Goal: Transaction & Acquisition: Purchase product/service

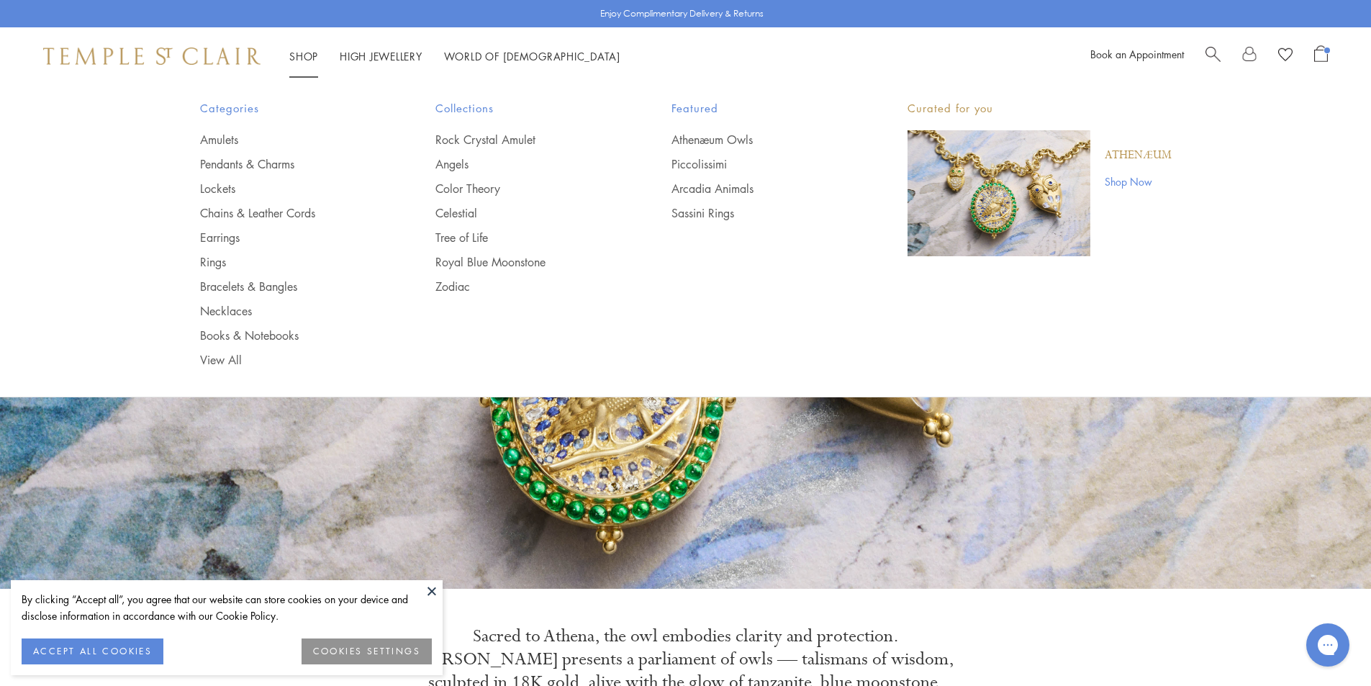
click at [304, 55] on link "Shop Shop" at bounding box center [303, 56] width 29 height 14
click at [210, 133] on link "Amulets" at bounding box center [289, 140] width 178 height 16
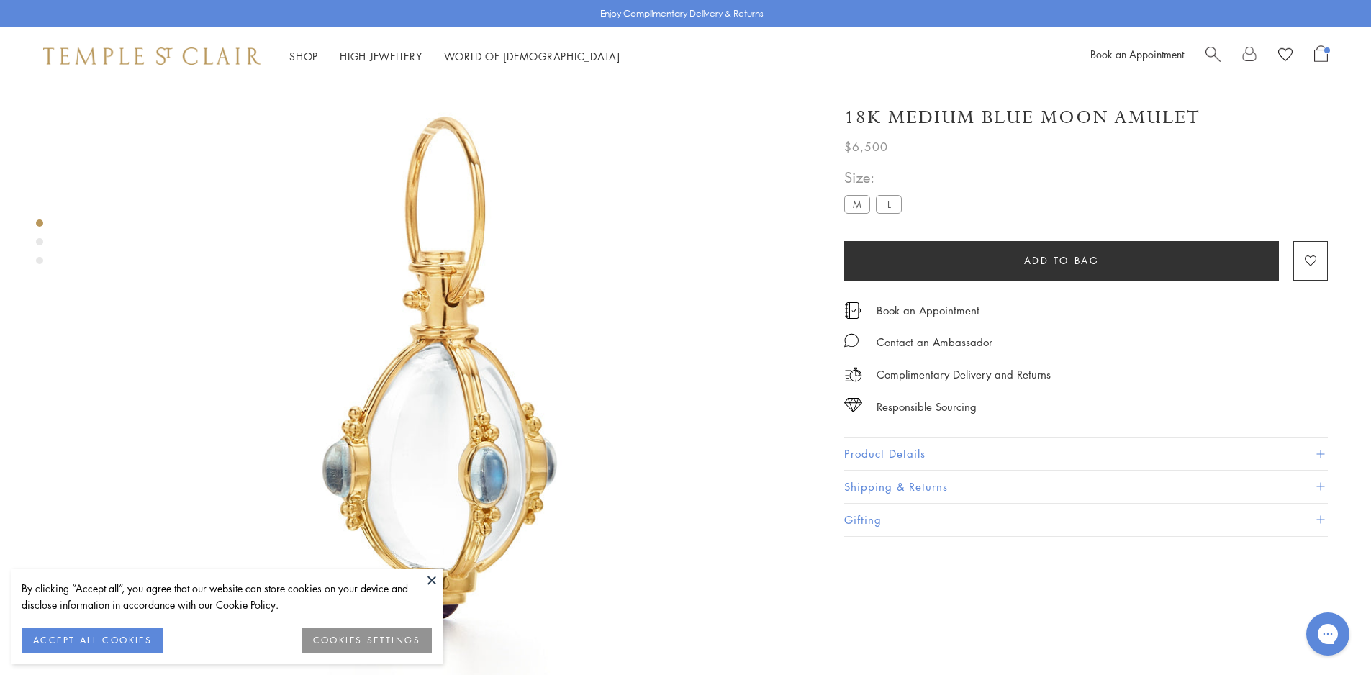
click at [850, 443] on button "Product Details" at bounding box center [1085, 453] width 483 height 32
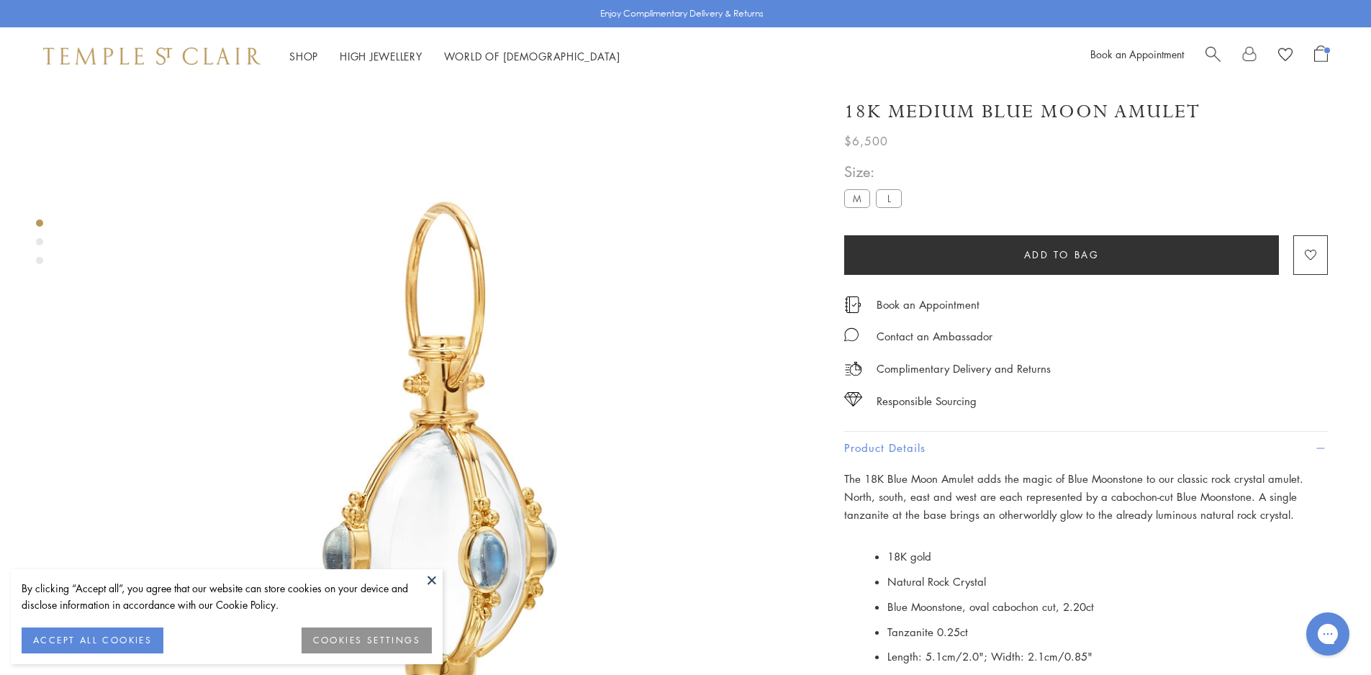
click at [434, 578] on button at bounding box center [432, 580] width 22 height 22
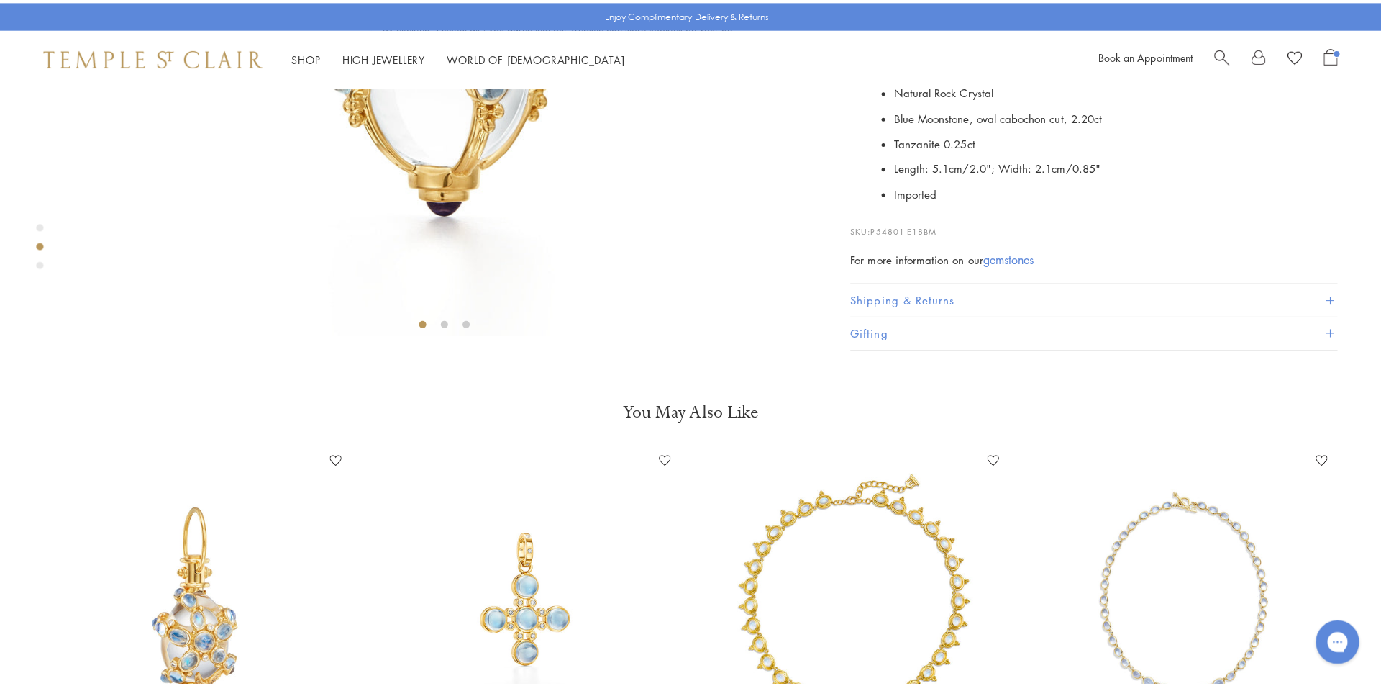
scroll to position [144, 0]
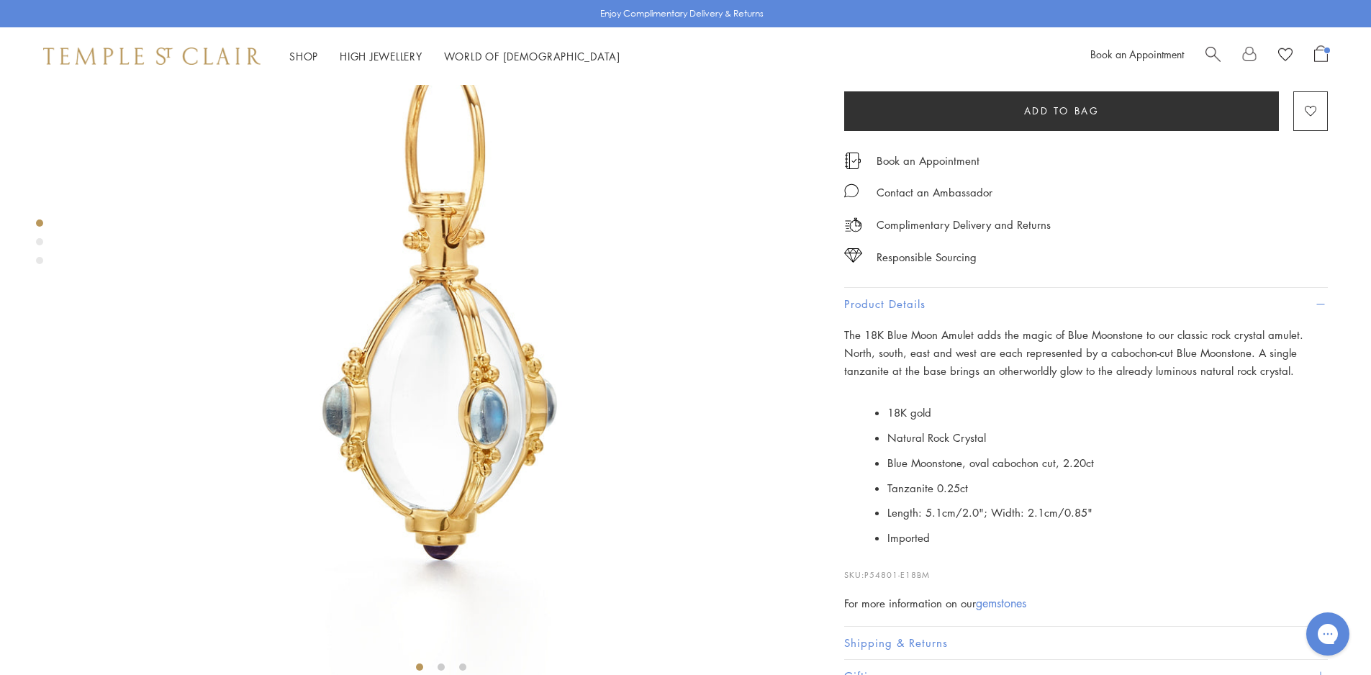
click at [1032, 119] on span "Add to bag" at bounding box center [1062, 111] width 76 height 16
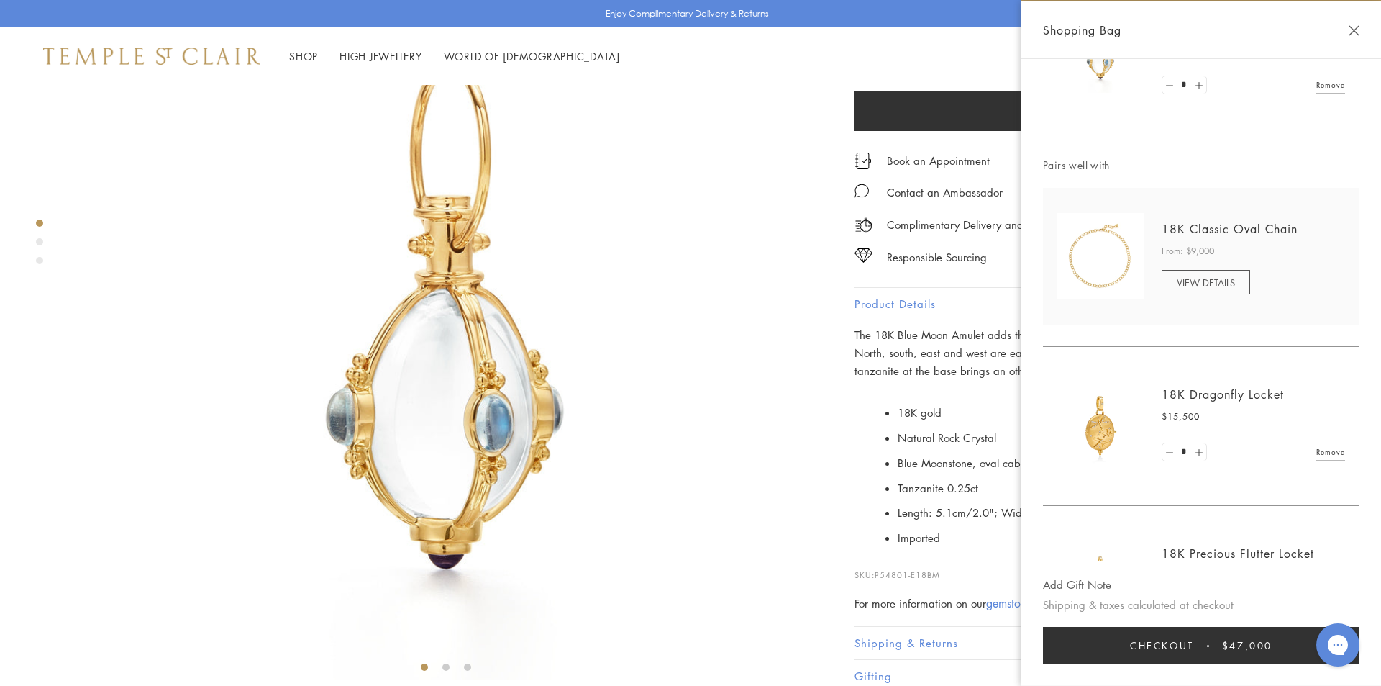
scroll to position [194, 0]
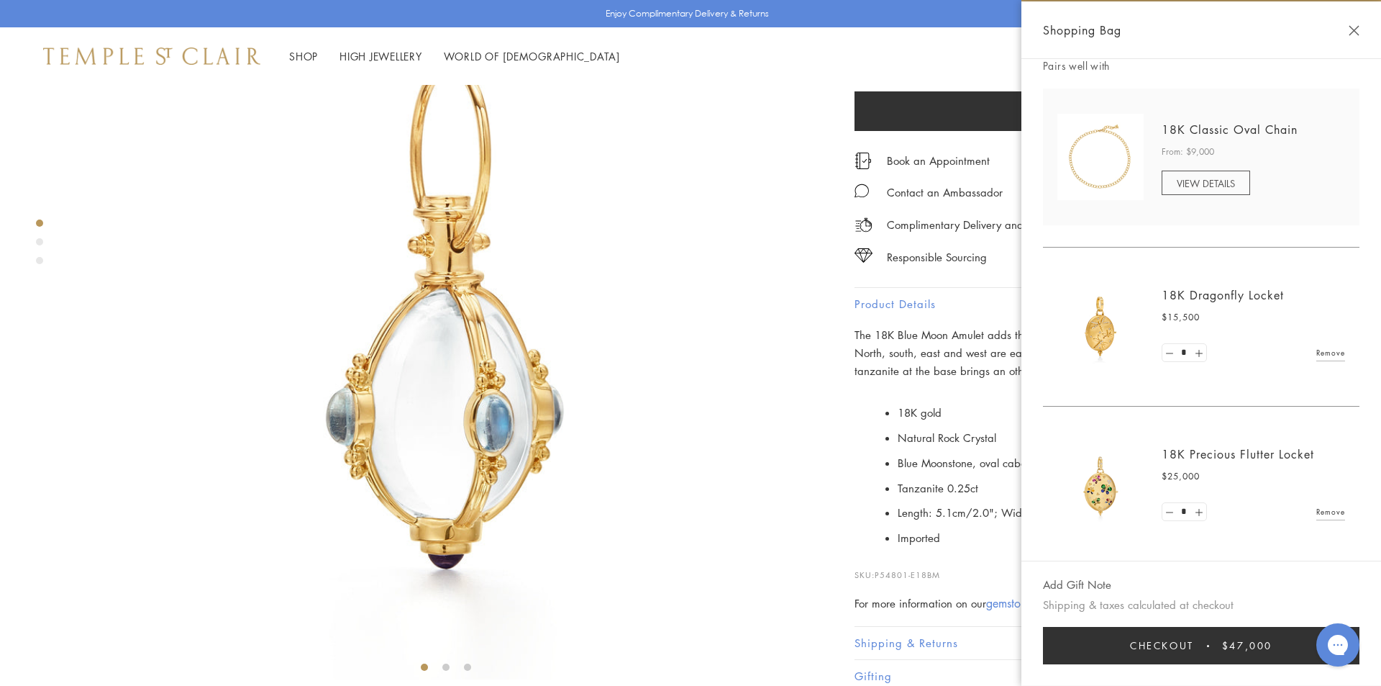
click at [1218, 656] on button "Checkout $47,000" at bounding box center [1201, 645] width 317 height 37
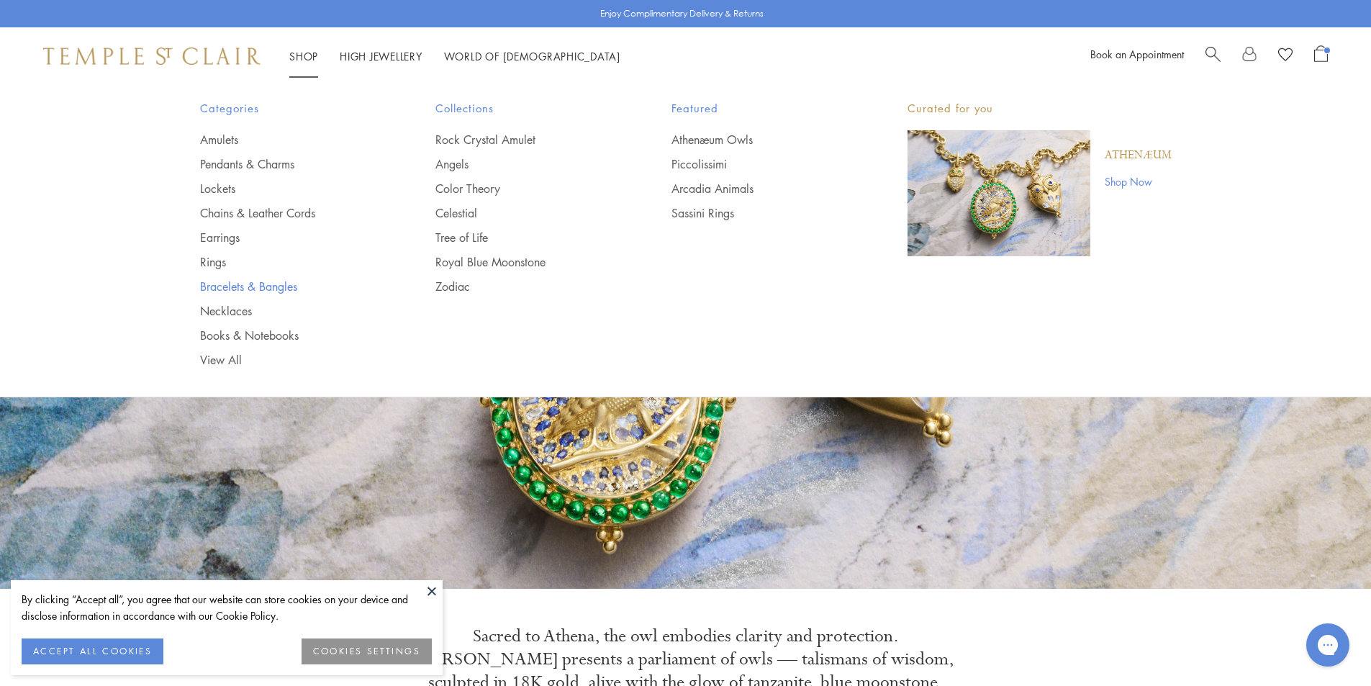
click at [223, 286] on link "Bracelets & Bangles" at bounding box center [289, 286] width 178 height 16
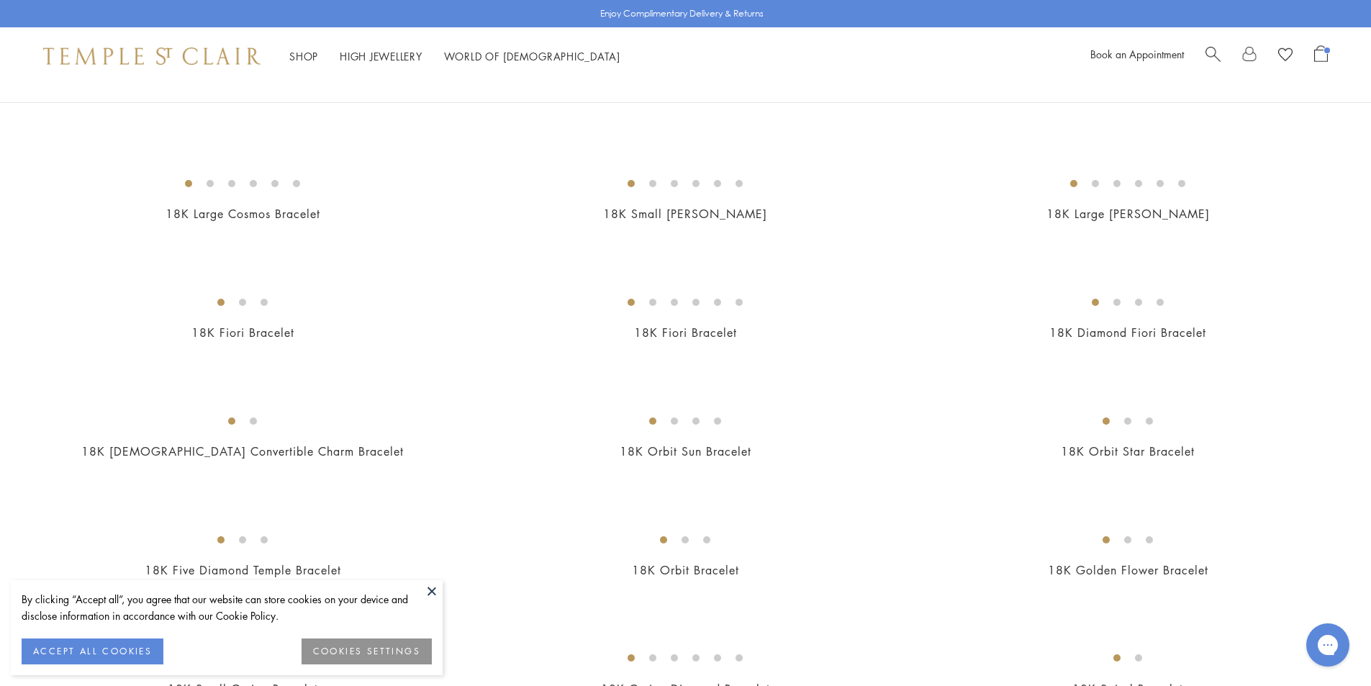
click at [435, 587] on button at bounding box center [432, 591] width 22 height 22
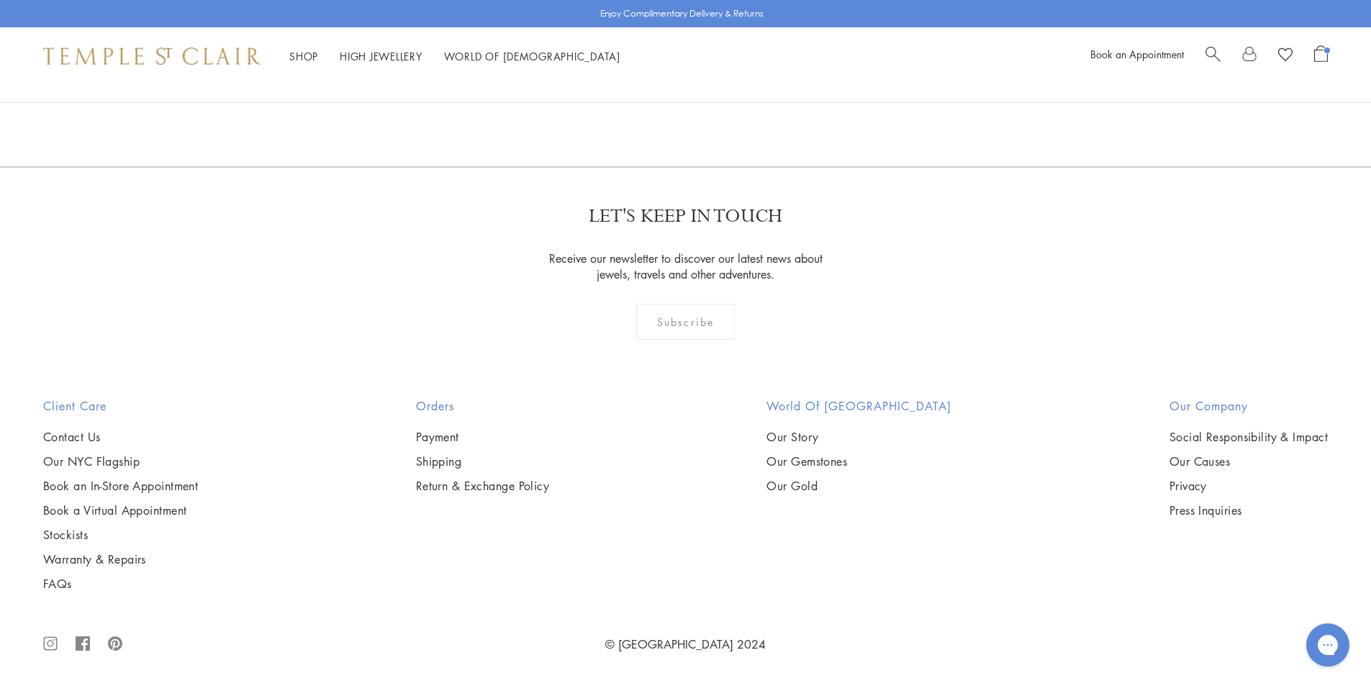
scroll to position [5756, 0]
click at [0, 0] on img at bounding box center [0, 0] width 0 height 0
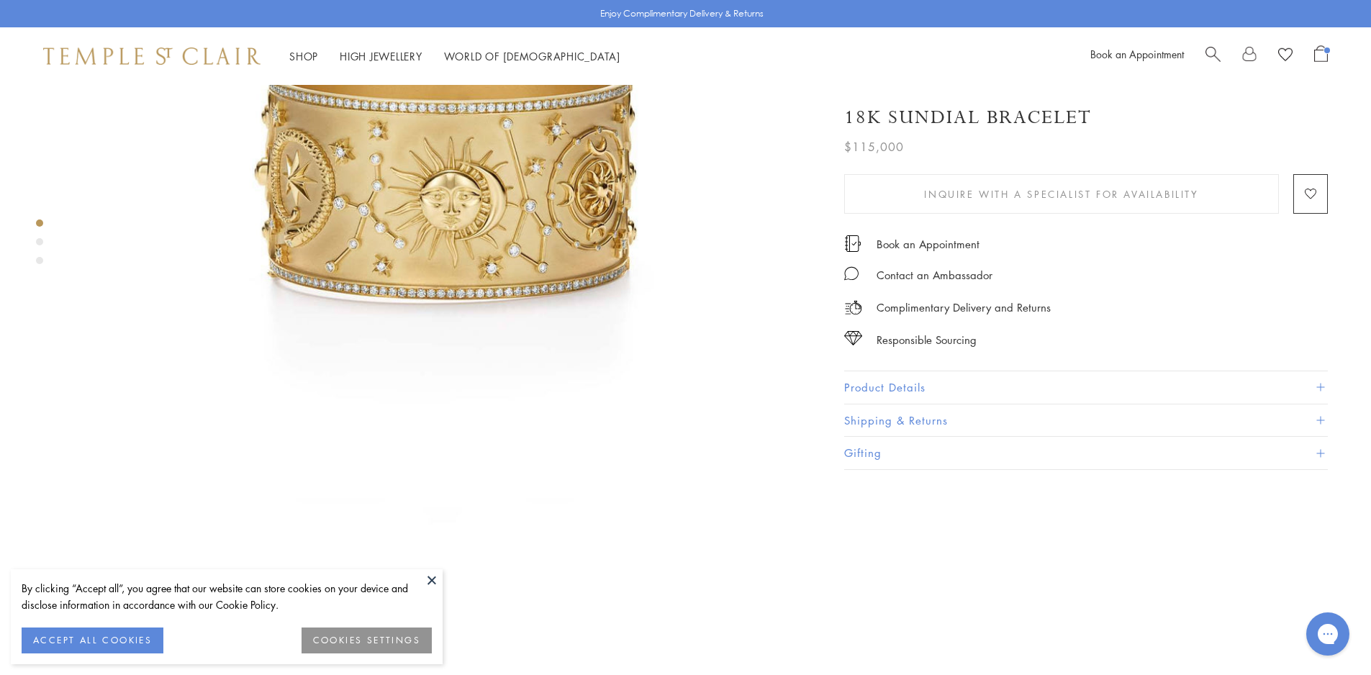
scroll to position [288, 0]
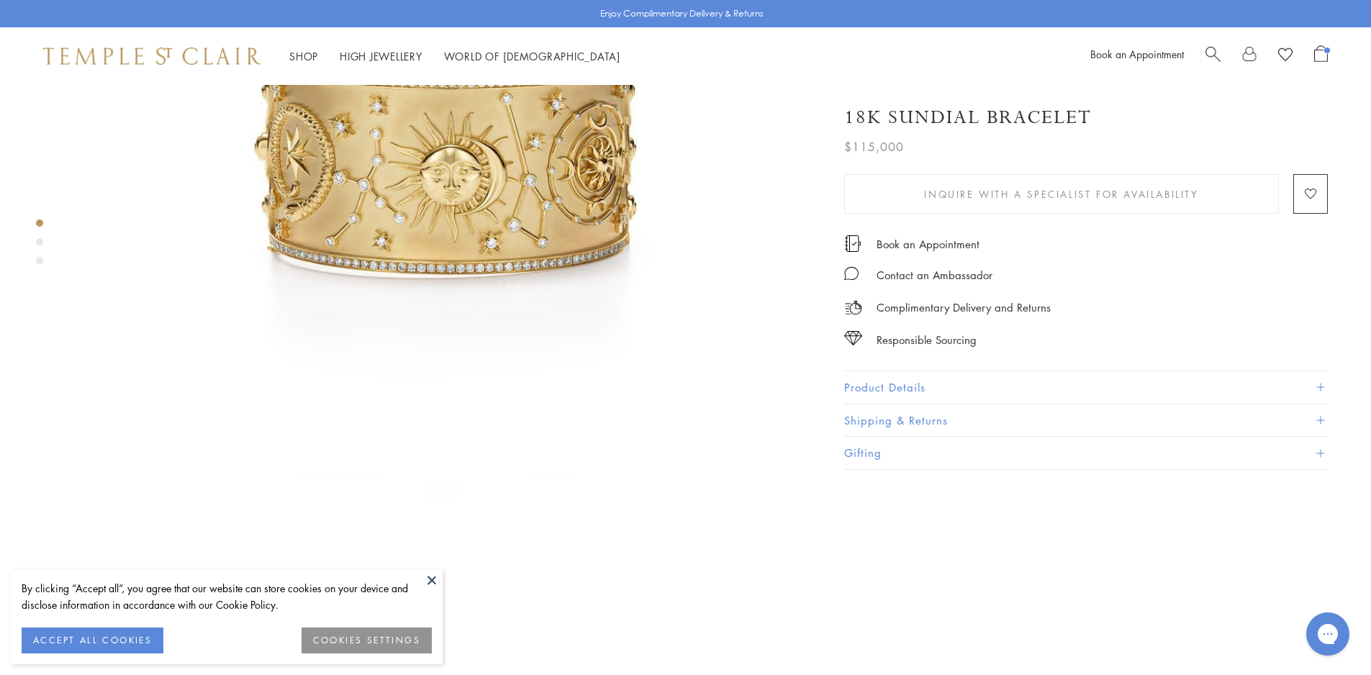
click at [885, 386] on button "Product Details" at bounding box center [1085, 387] width 483 height 32
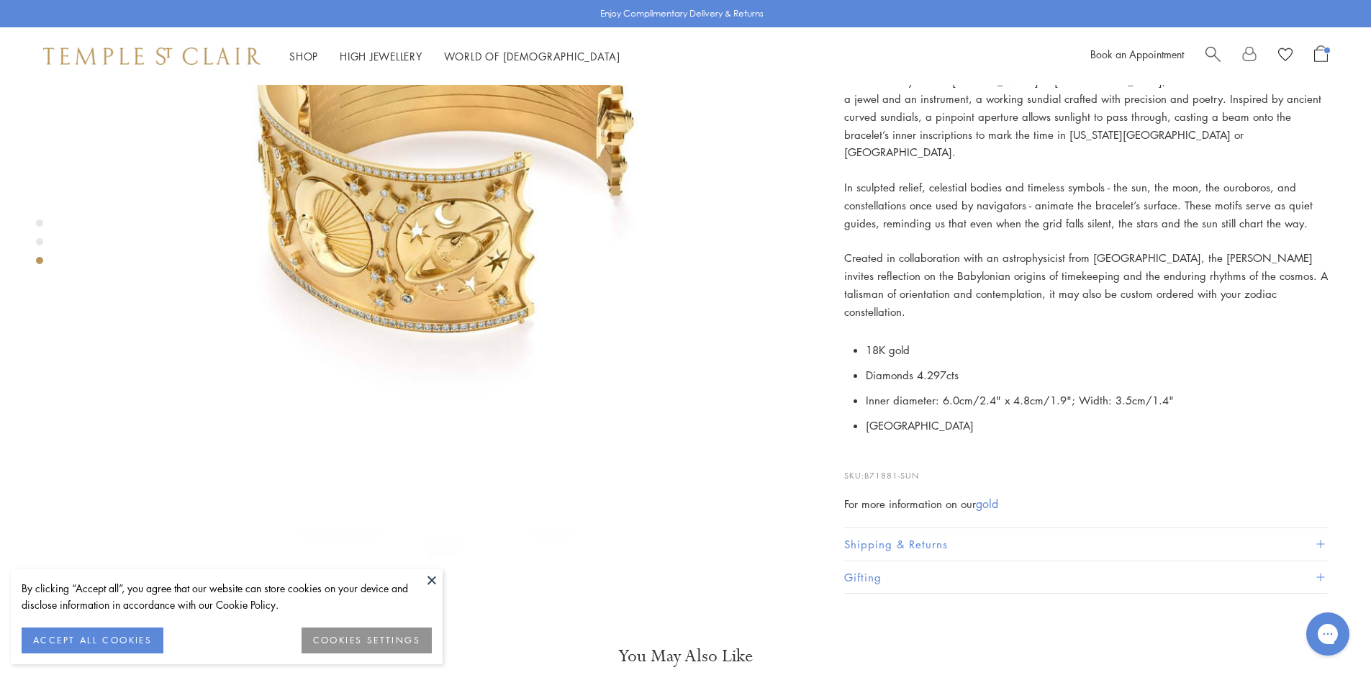
scroll to position [1727, 0]
